Goal: Task Accomplishment & Management: Manage account settings

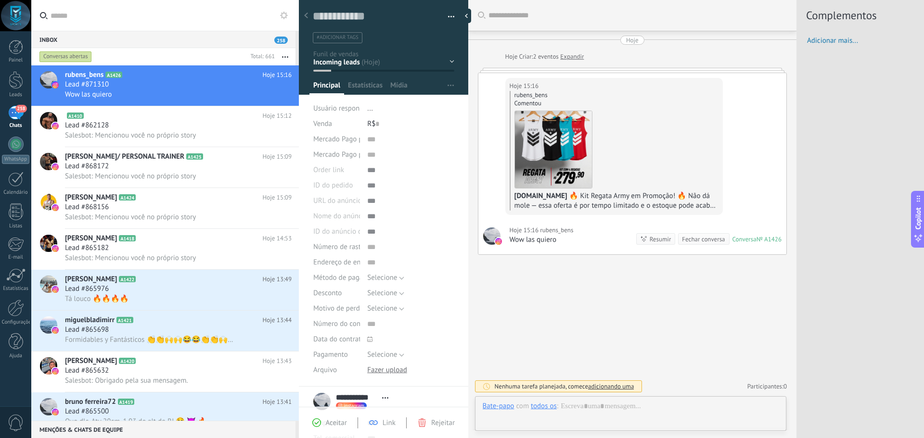
scroll to position [14, 0]
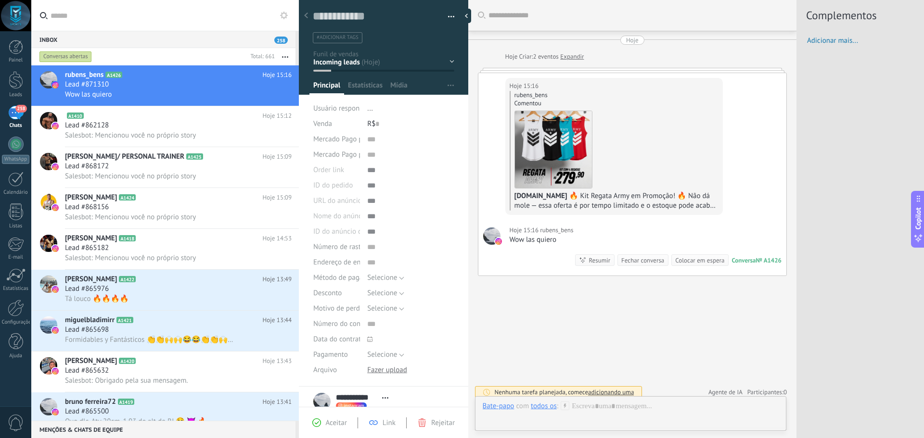
click at [550, 407] on div "todos os" at bounding box center [544, 406] width 26 height 9
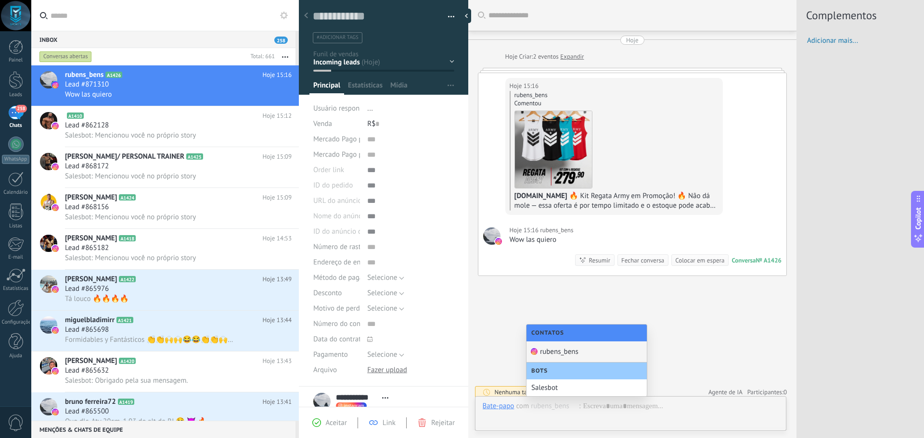
click at [571, 350] on div "rubens_bens" at bounding box center [586, 352] width 120 height 21
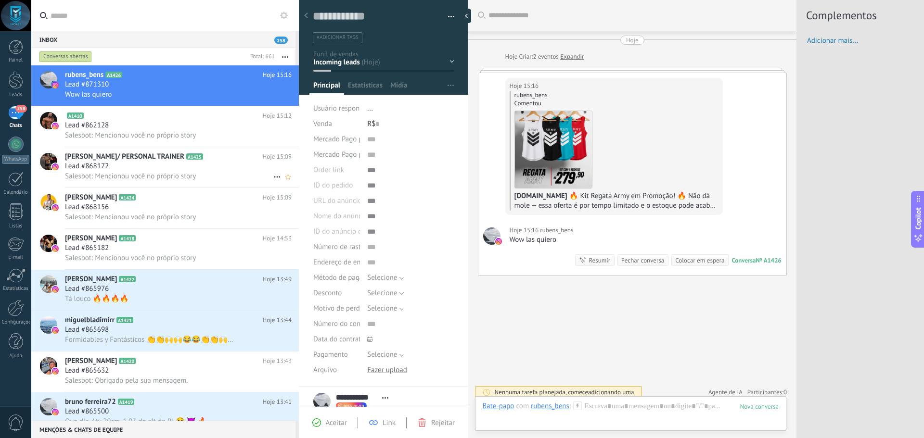
click at [211, 164] on div "Lead #868172" at bounding box center [178, 167] width 227 height 10
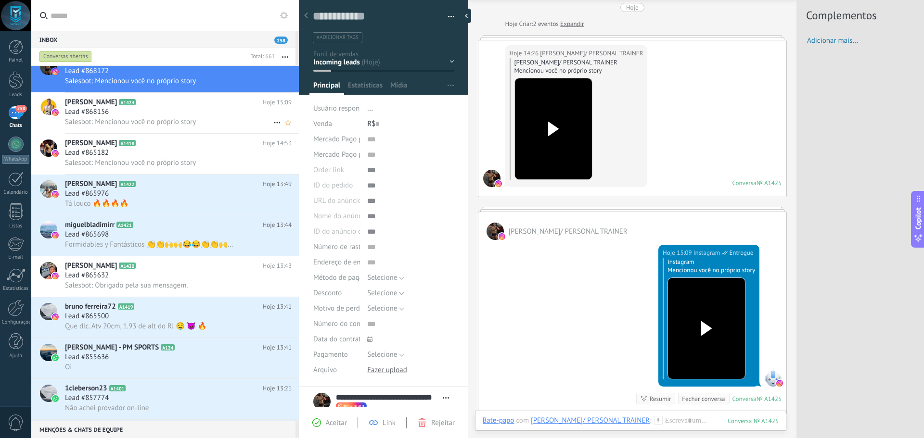
scroll to position [97, 0]
click at [185, 201] on div "Tá louco 🔥🔥🔥🔥" at bounding box center [178, 203] width 227 height 10
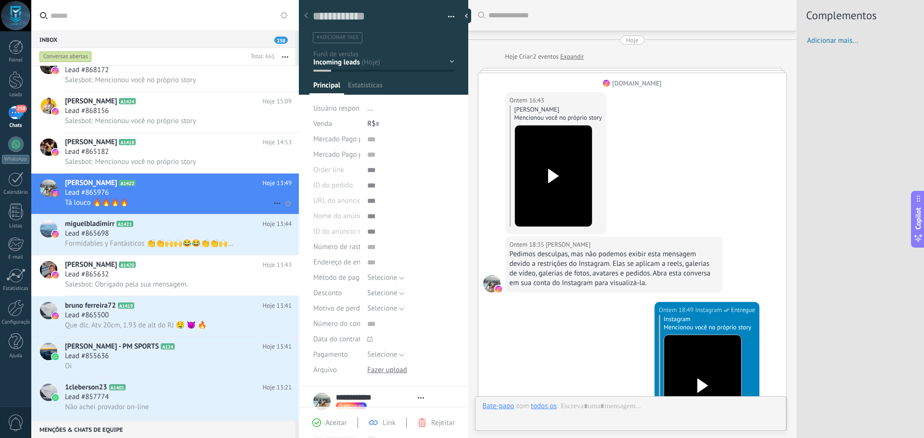
type textarea "**********"
